Goal: Transaction & Acquisition: Purchase product/service

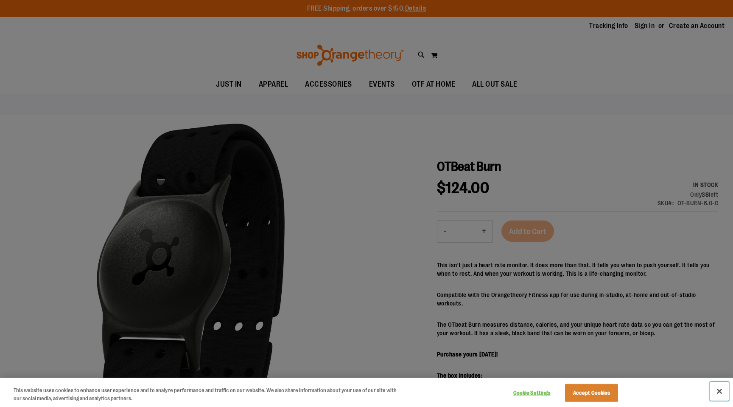
click at [719, 390] on button "Close" at bounding box center [719, 391] width 19 height 19
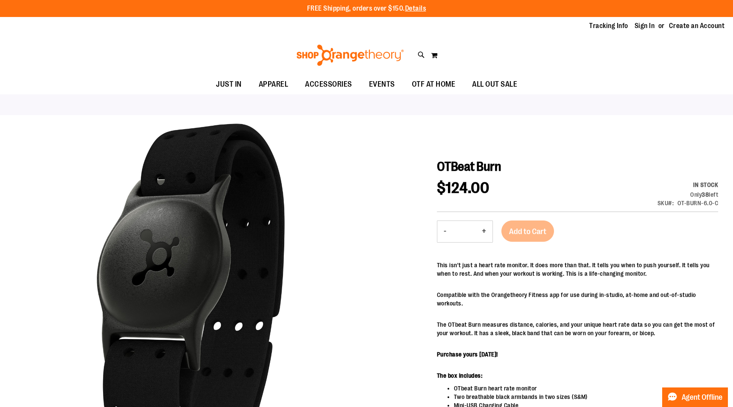
click at [611, 189] on div "$124.00 In stock Only 38 left SKU OT-BURN-6.0-C" at bounding box center [577, 195] width 281 height 31
click at [580, 161] on h1 "OTBeat Burn" at bounding box center [577, 166] width 281 height 15
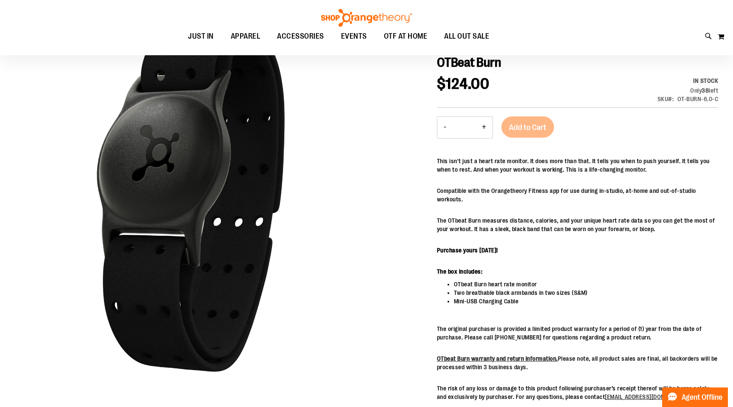
scroll to position [85, 0]
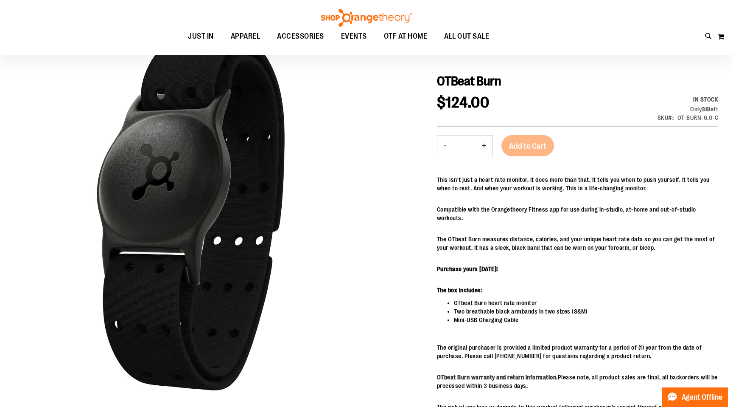
click at [531, 145] on div "Add to Cart" at bounding box center [528, 151] width 53 height 32
click at [527, 145] on div "Add to Cart" at bounding box center [528, 151] width 53 height 32
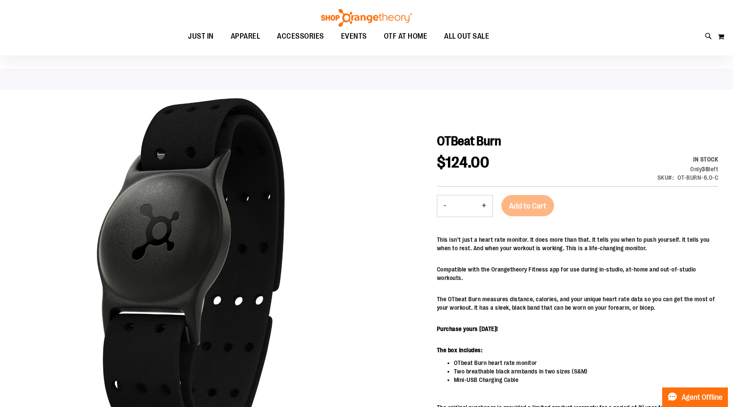
scroll to position [14, 0]
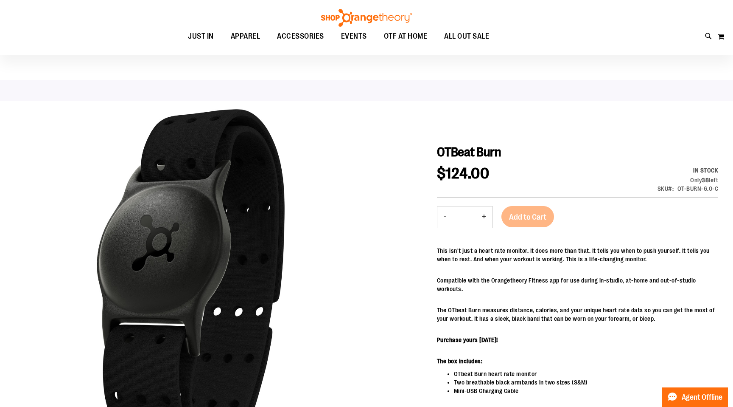
click at [486, 221] on button "+" at bounding box center [484, 216] width 17 height 21
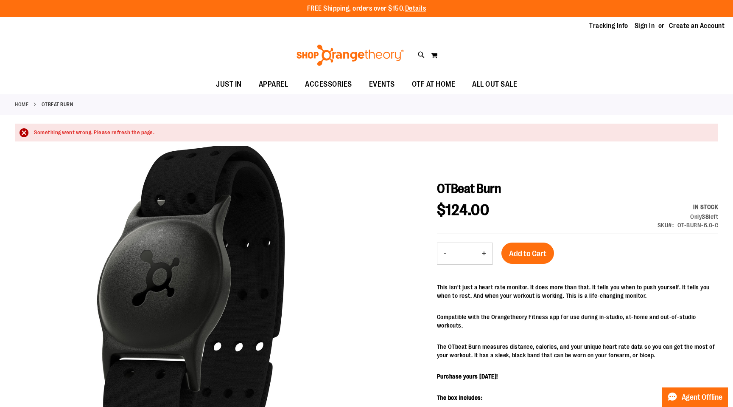
click at [548, 192] on h1 "OTBeat Burn" at bounding box center [577, 188] width 281 height 15
click at [494, 165] on div at bounding box center [367, 353] width 704 height 415
